Goal: Transaction & Acquisition: Book appointment/travel/reservation

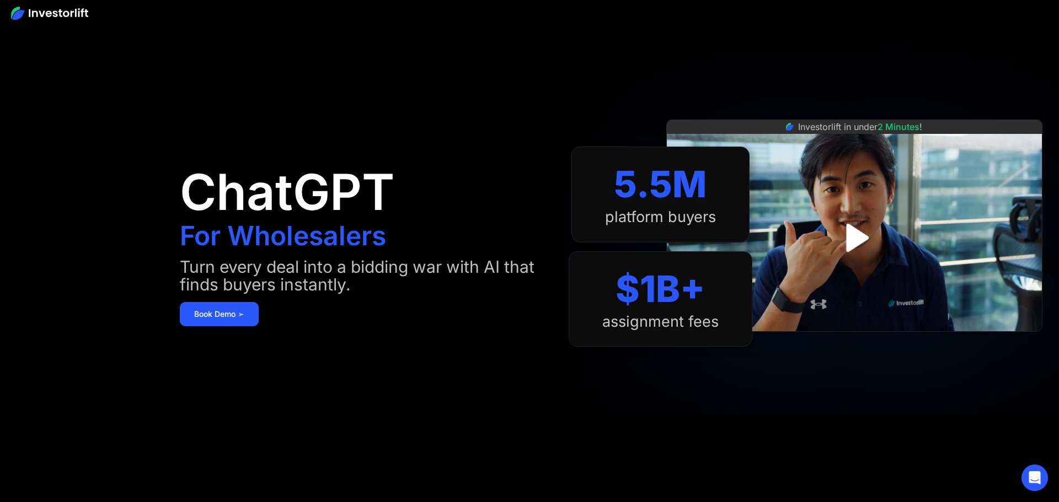
scroll to position [6, 0]
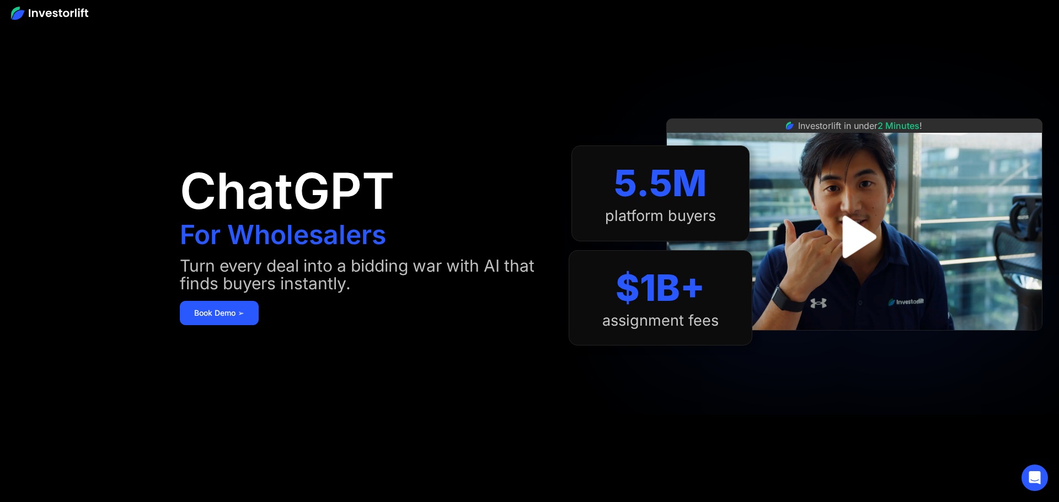
click at [845, 234] on img "open lightbox" at bounding box center [854, 237] width 77 height 77
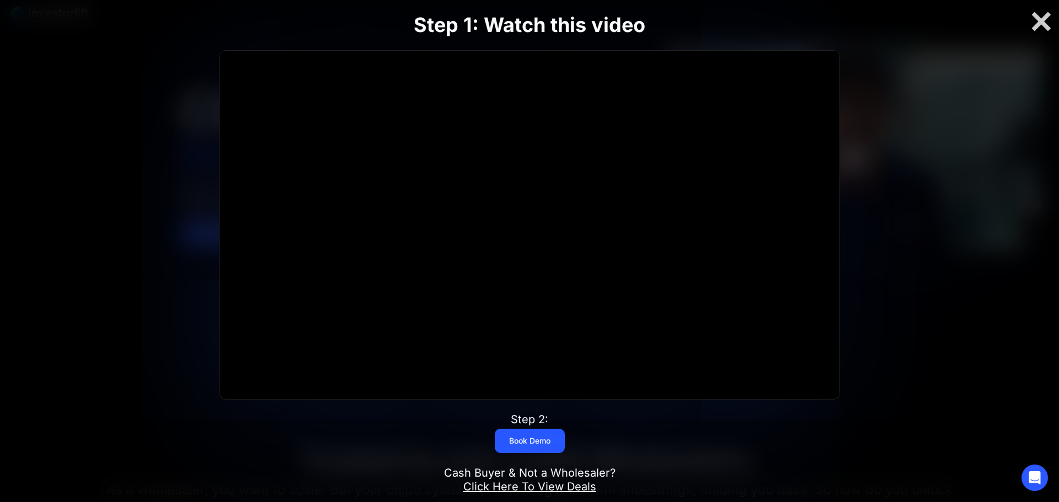
scroll to position [116, 0]
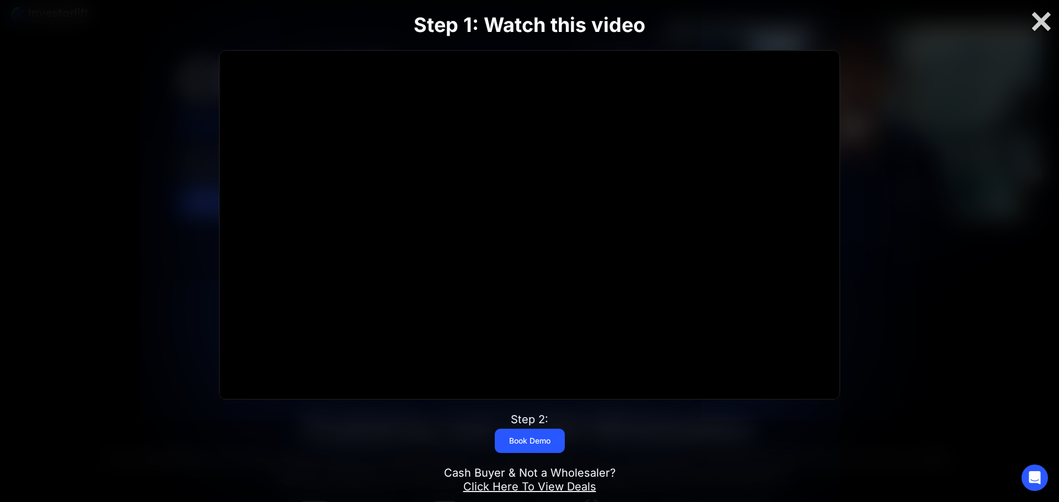
click at [518, 490] on link "Click Here To View Deals" at bounding box center [529, 486] width 133 height 13
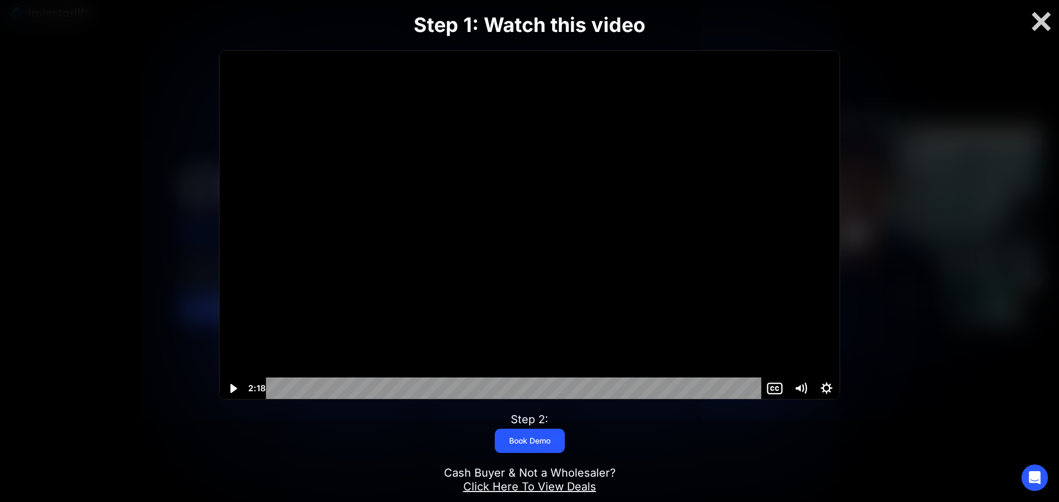
scroll to position [0, 0]
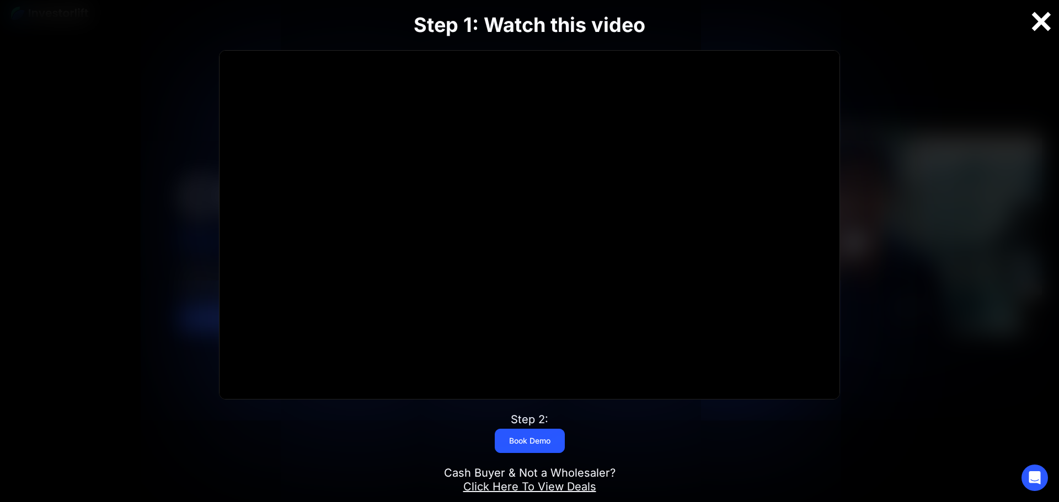
click at [1041, 22] on div at bounding box center [1041, 21] width 35 height 23
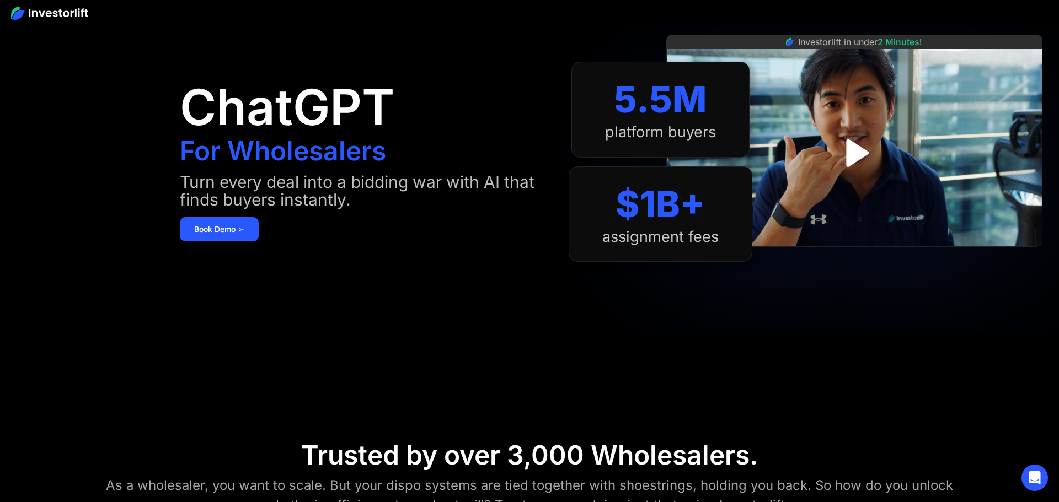
scroll to position [341, 0]
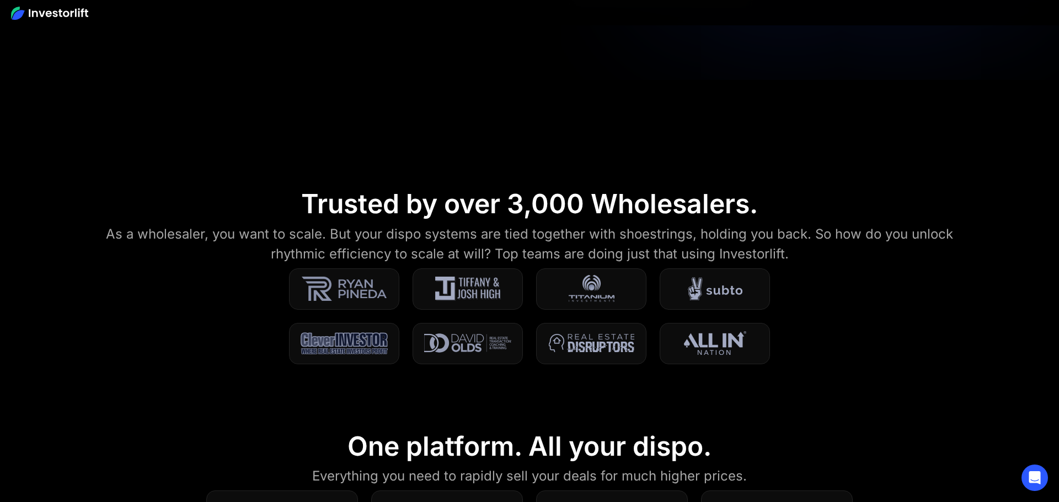
click at [694, 183] on section "Trusted by over 3,000 Wholesalers. As a wholesaler, you want to scale. But your…" at bounding box center [529, 283] width 1059 height 243
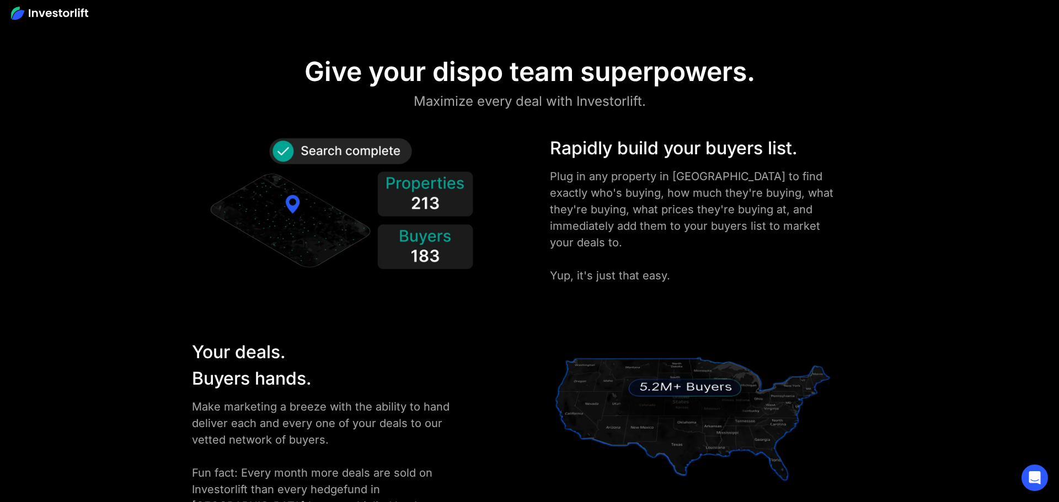
scroll to position [1358, 0]
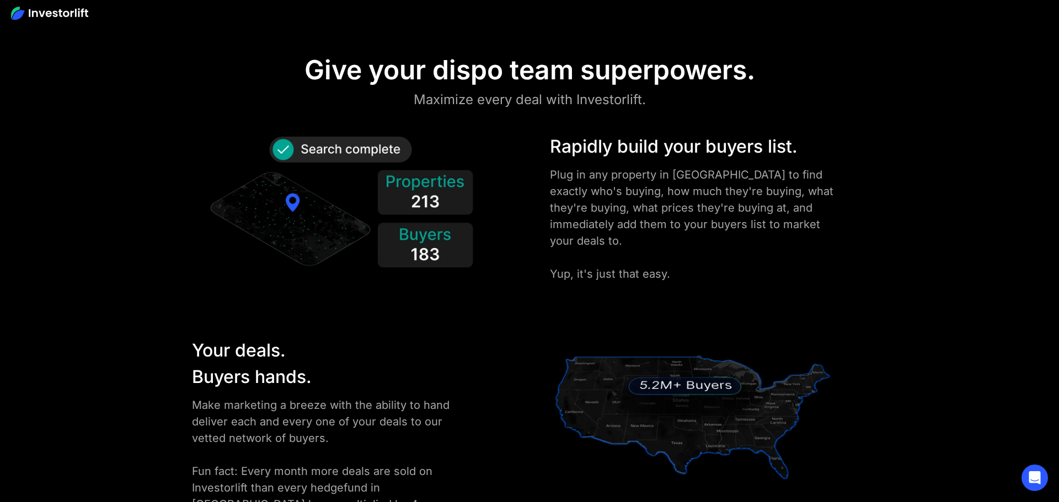
click at [559, 238] on div "Plug in any property in [GEOGRAPHIC_DATA] to find exactly who's buying, how muc…" at bounding box center [692, 225] width 285 height 116
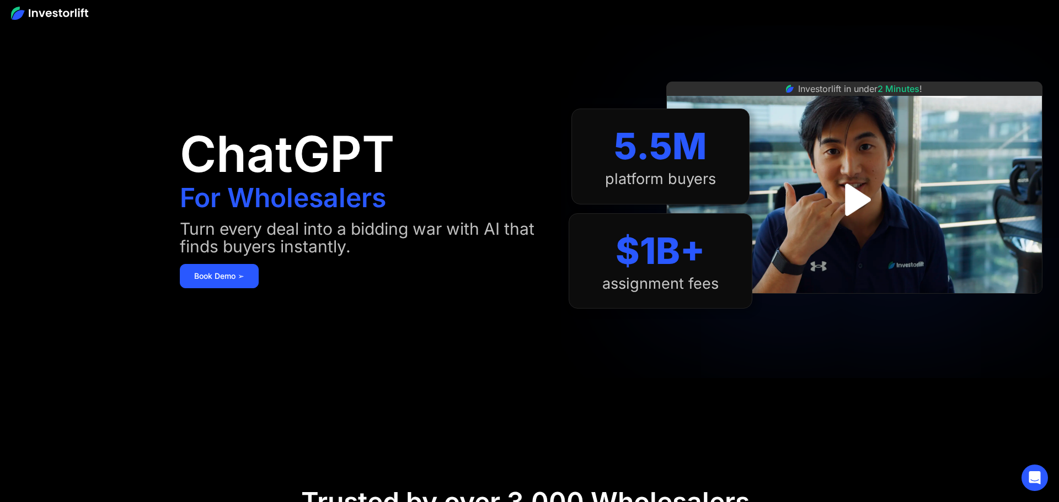
scroll to position [0, 0]
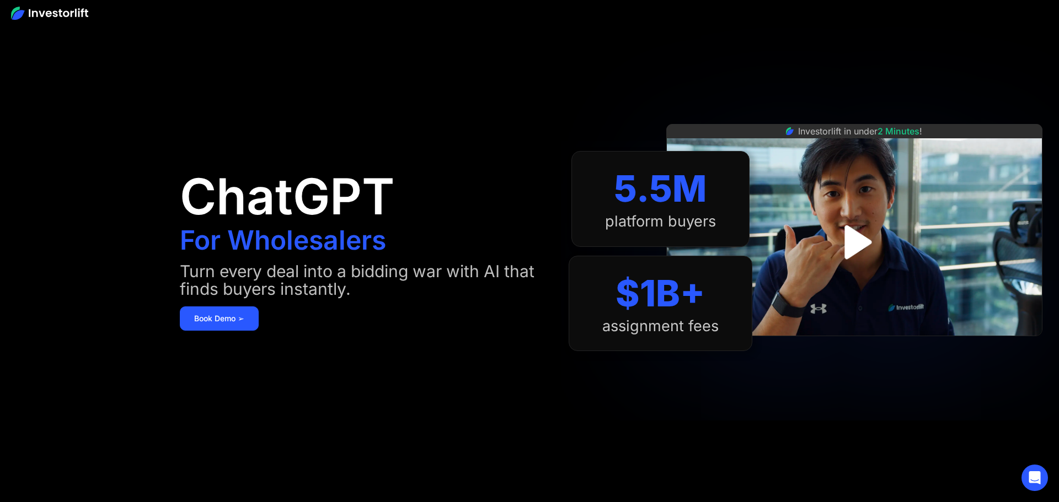
click at [262, 68] on div "ChatGPT For Wholesalers Turn every deal into a bidding war with AI that finds b…" at bounding box center [374, 251] width 389 height 436
click at [46, 13] on img at bounding box center [49, 13] width 77 height 13
click at [849, 238] on img "open lightbox" at bounding box center [854, 242] width 78 height 78
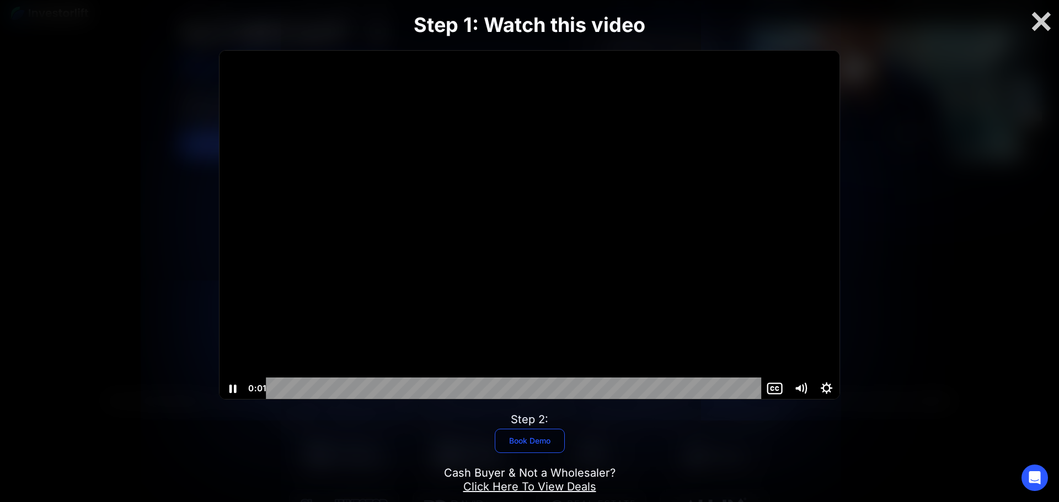
scroll to position [191, 0]
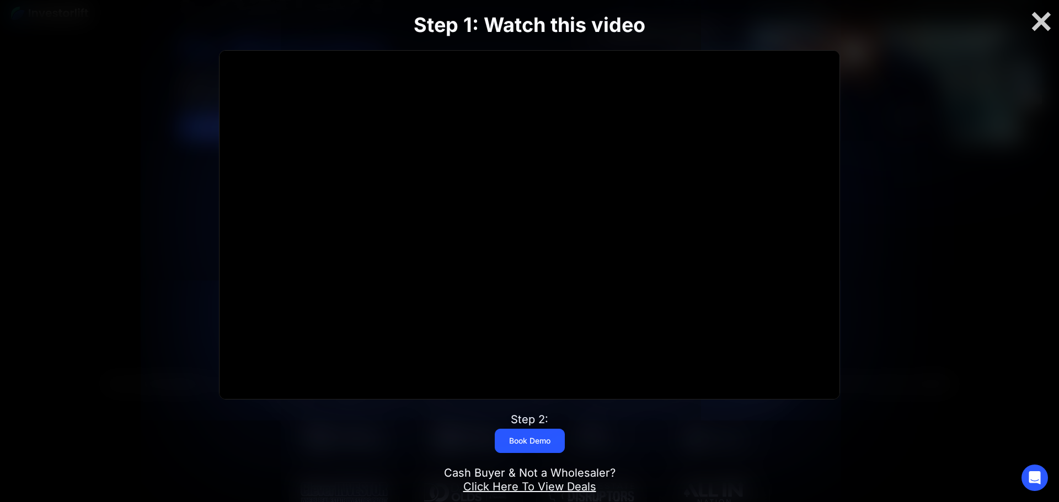
click at [517, 487] on link "Click Here To View Deals" at bounding box center [529, 486] width 133 height 13
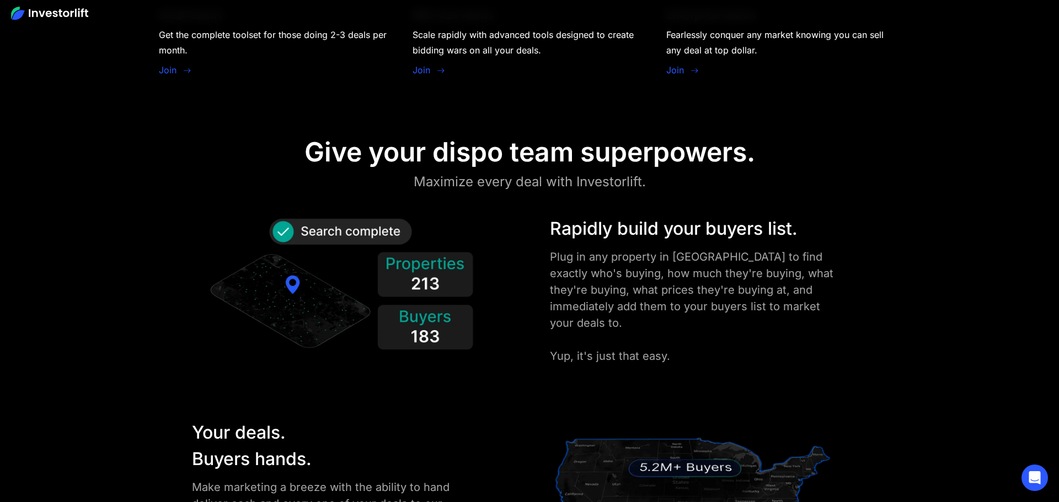
scroll to position [1280, 0]
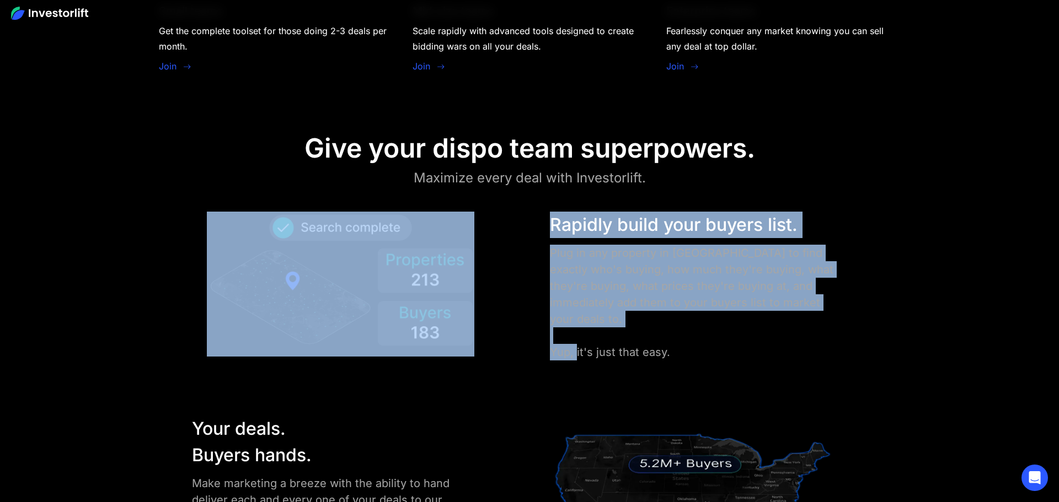
drag, startPoint x: 497, startPoint y: 338, endPoint x: 575, endPoint y: 378, distance: 88.1
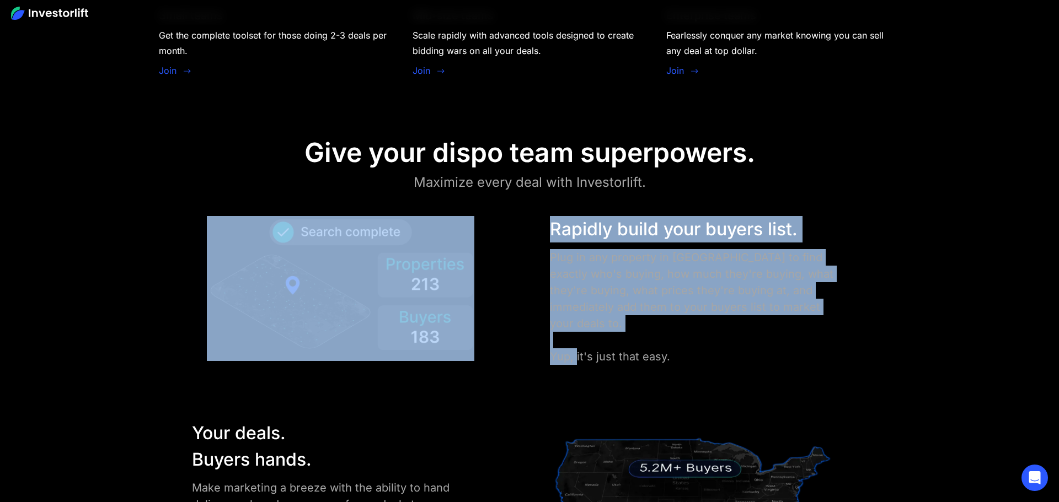
scroll to position [1274, 0]
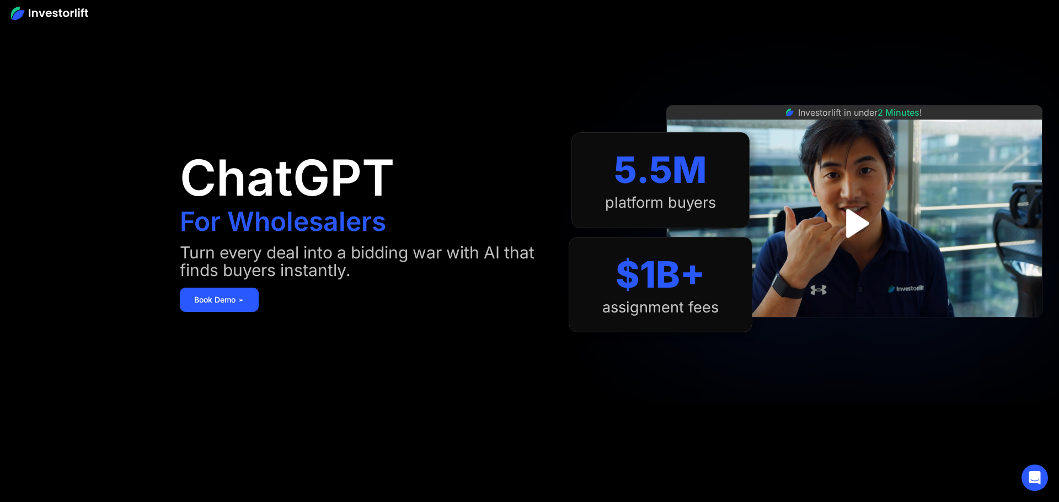
scroll to position [0, 0]
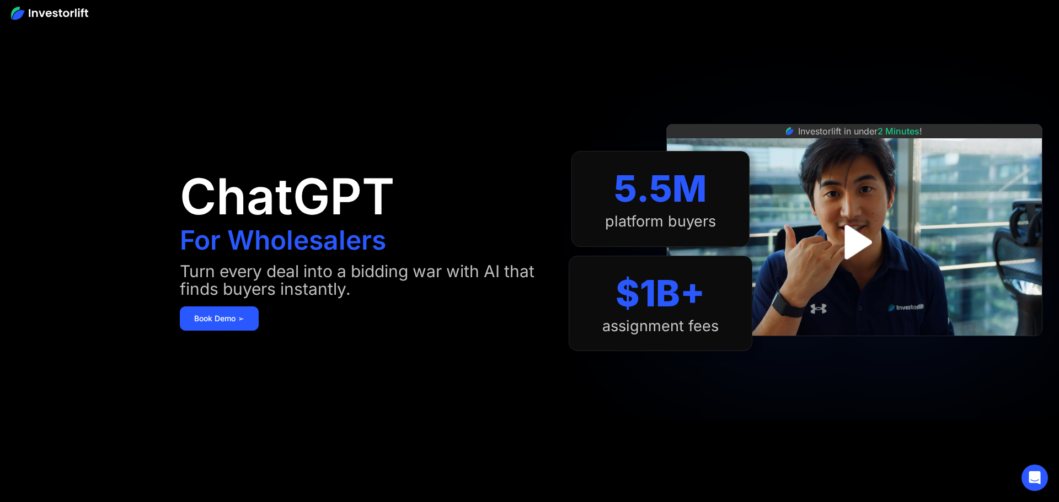
drag, startPoint x: 446, startPoint y: 113, endPoint x: 366, endPoint y: 99, distance: 81.1
click at [383, 91] on div "ChatGPT For Wholesalers Turn every deal into a bidding war with AI that finds b…" at bounding box center [374, 251] width 389 height 436
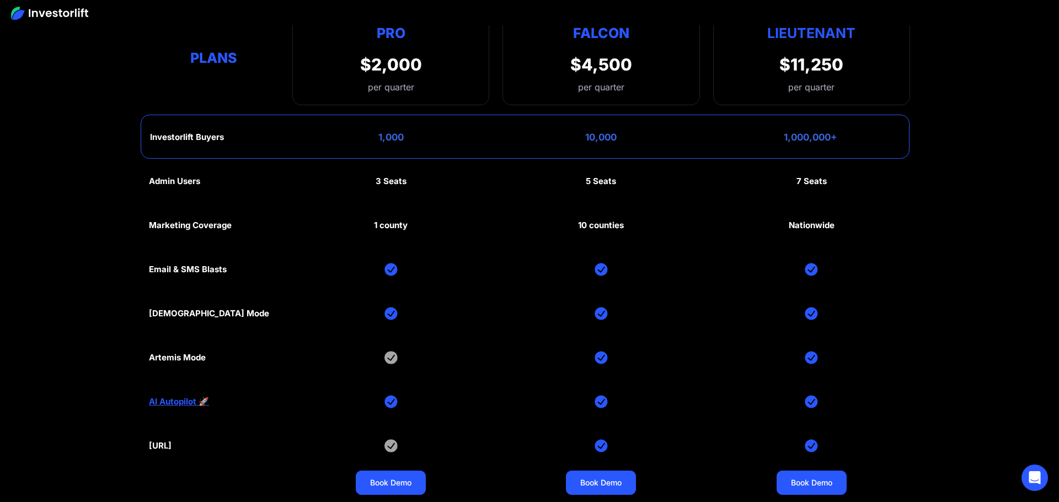
scroll to position [5264, 0]
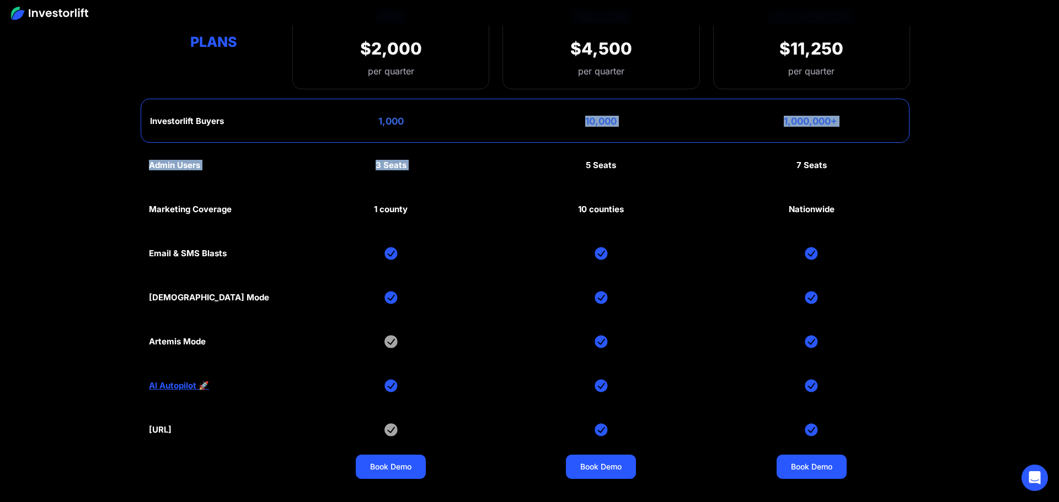
drag, startPoint x: 495, startPoint y: 136, endPoint x: 516, endPoint y: 141, distance: 22.2
click at [516, 141] on div "Quarterly Annual Plans Pro $2,000 per quarter Pro Falcon Ltnt. Users 3 10 Unltd…" at bounding box center [529, 222] width 761 height 548
click at [487, 117] on div "Investorlift Buyers 1,000 10,000 1,000,000+" at bounding box center [525, 121] width 769 height 44
click at [381, 464] on link "Book Demo" at bounding box center [391, 467] width 70 height 24
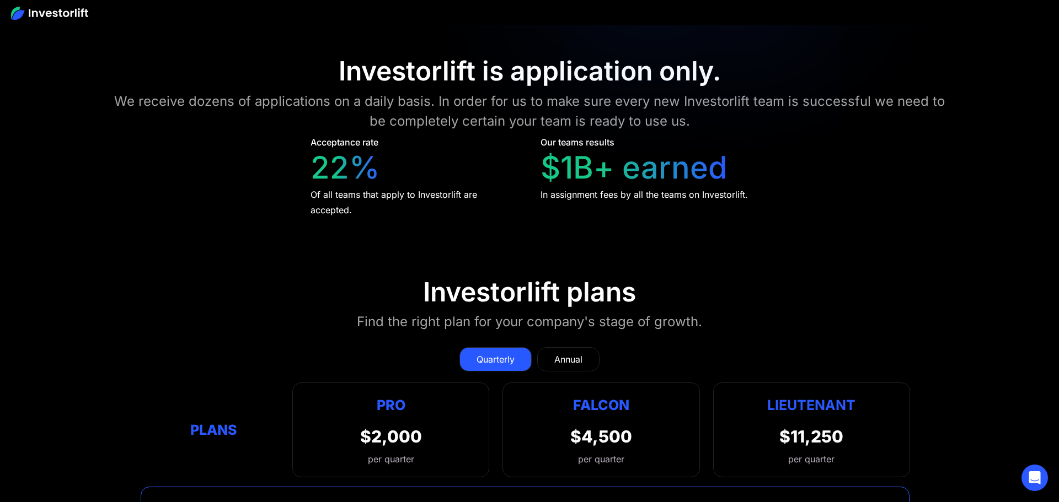
scroll to position [4872, 0]
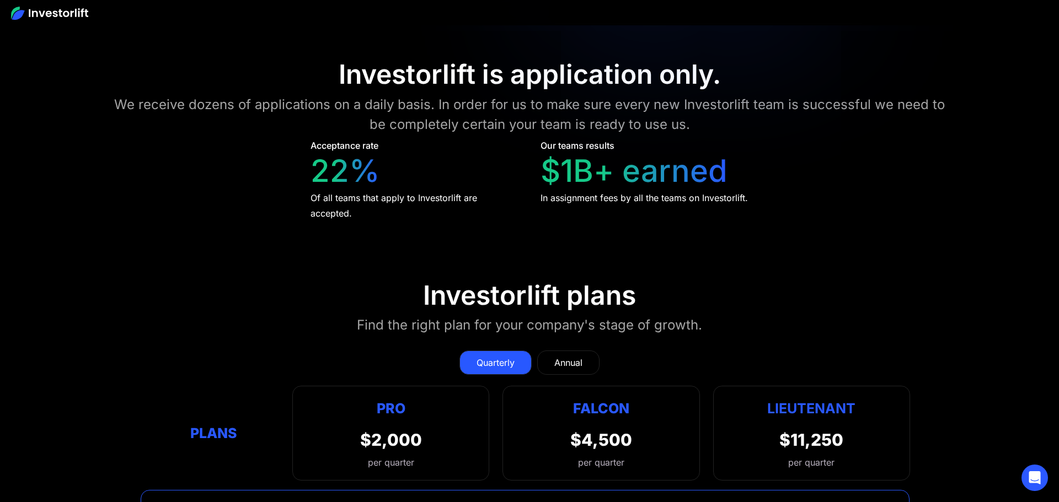
click at [580, 356] on div "Annual" at bounding box center [568, 362] width 28 height 13
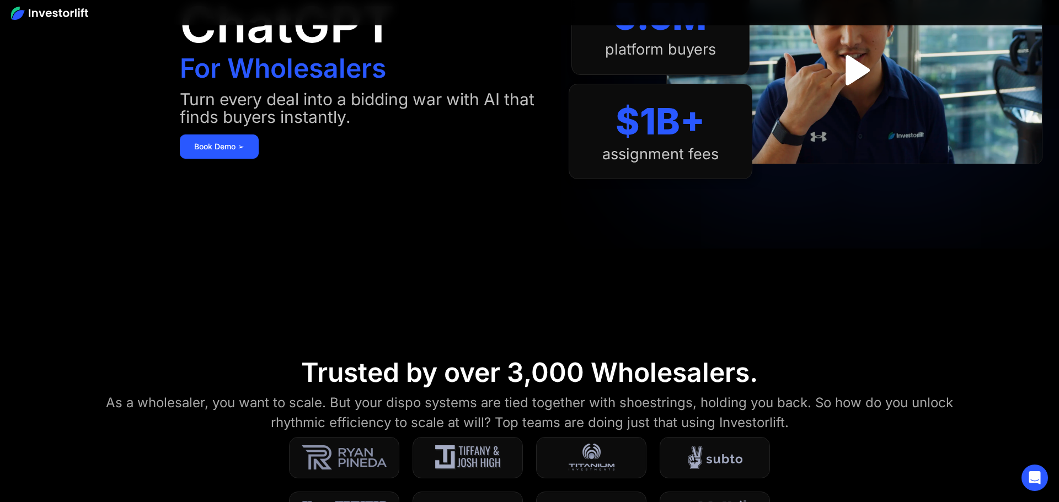
scroll to position [0, 0]
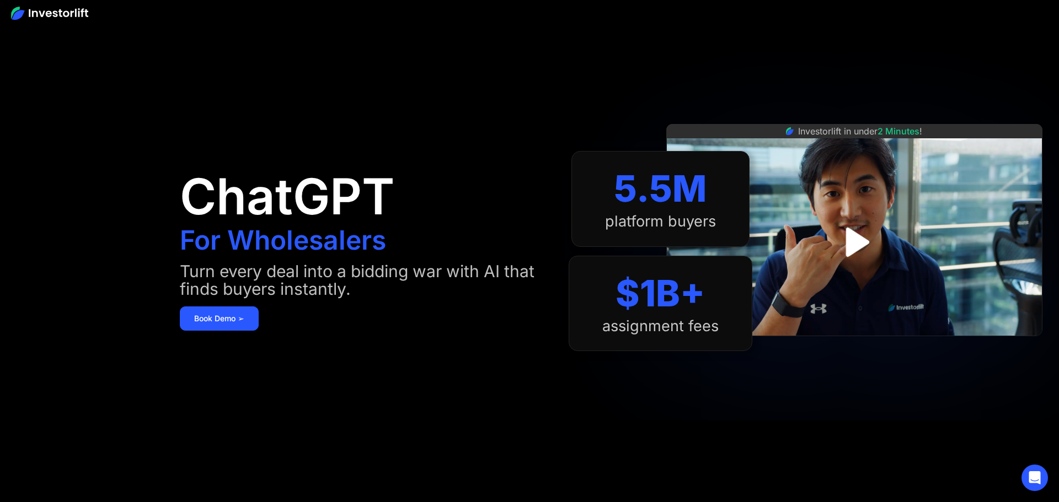
click at [61, 15] on img at bounding box center [49, 13] width 77 height 13
click at [67, 18] on img at bounding box center [49, 13] width 77 height 13
